Goal: Communication & Community: Answer question/provide support

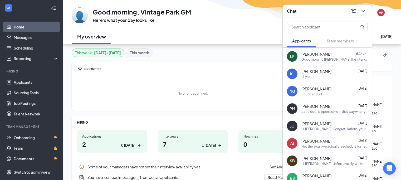
drag, startPoint x: 0, startPoint y: 0, endPoint x: 250, endPoint y: 27, distance: 251.5
click at [250, 27] on div "GM Good morning, Vintage Park GM Here’s what your day looks like VP My overview…" at bounding box center [232, 22] width 338 height 44
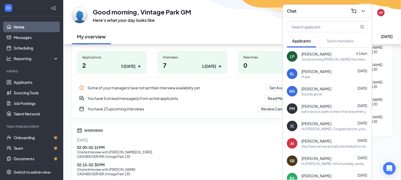
scroll to position [79, 0]
click at [363, 12] on icon "ChevronDown" at bounding box center [362, 11] width 3 height 2
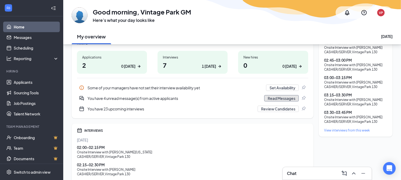
click at [279, 98] on button "Read Messages" at bounding box center [281, 98] width 35 height 6
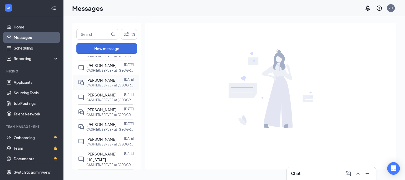
scroll to position [184, 0]
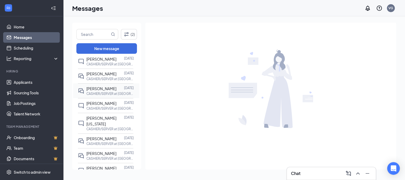
click at [109, 91] on p "CASHIER/SERVER at Vintage Park 130" at bounding box center [109, 93] width 47 height 4
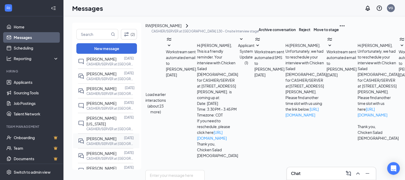
scroll to position [211, 0]
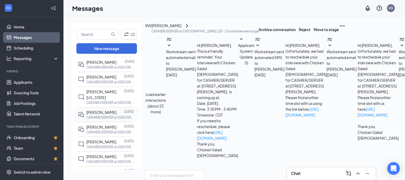
click at [101, 115] on p "CASHIER/SERVER at Vintage Park 130" at bounding box center [109, 117] width 47 height 4
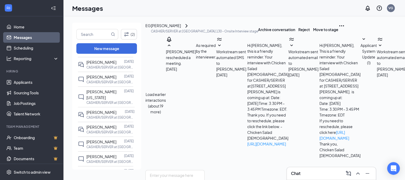
scroll to position [143, 0]
